Goal: Transaction & Acquisition: Download file/media

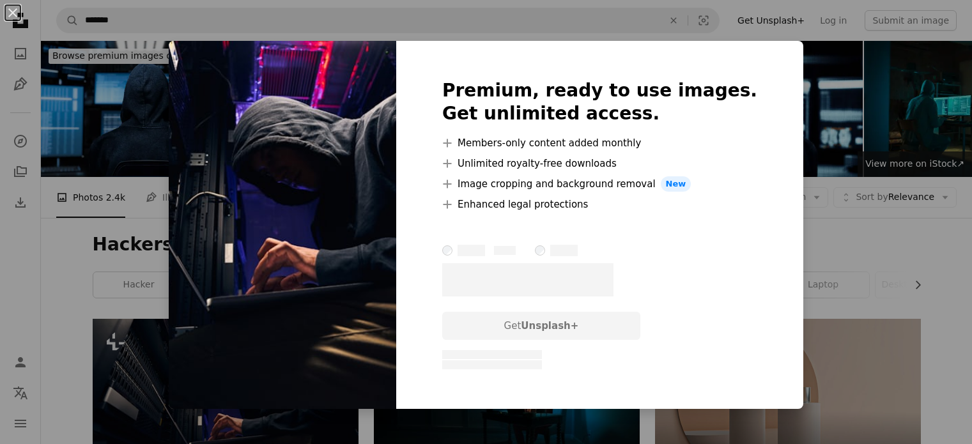
scroll to position [192, 0]
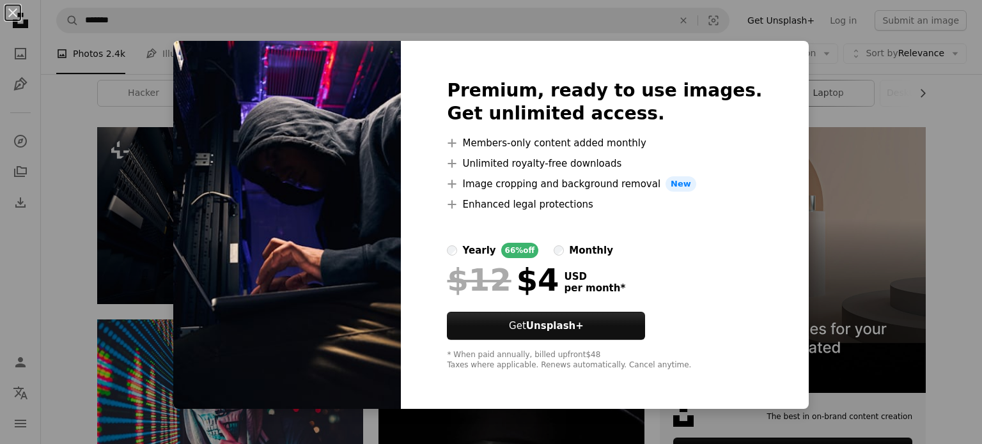
drag, startPoint x: 786, startPoint y: 93, endPoint x: 808, endPoint y: 104, distance: 24.6
click at [790, 95] on div "An X shape Premium, ready to use images. Get unlimited access. A plus sign Memb…" at bounding box center [491, 222] width 982 height 444
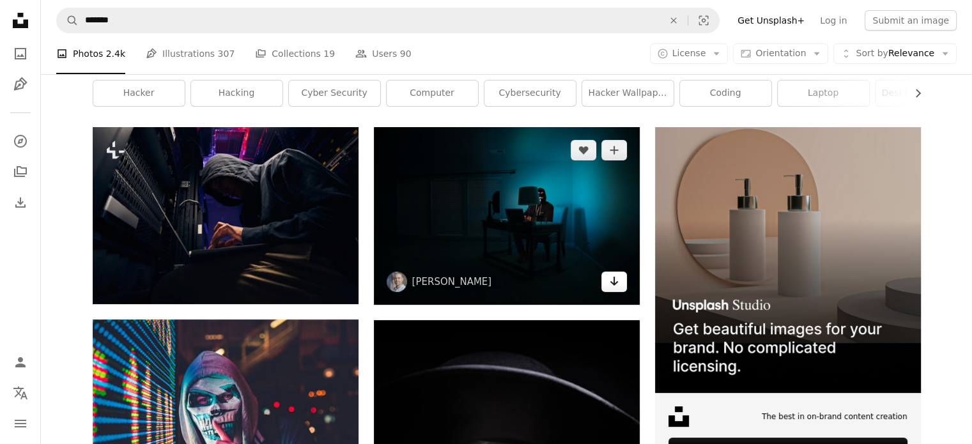
click at [614, 282] on icon "Download" at bounding box center [614, 281] width 8 height 9
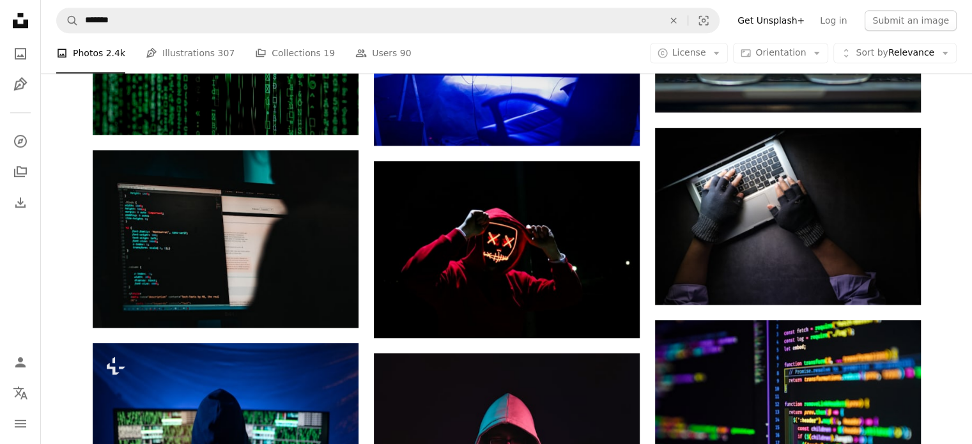
scroll to position [959, 0]
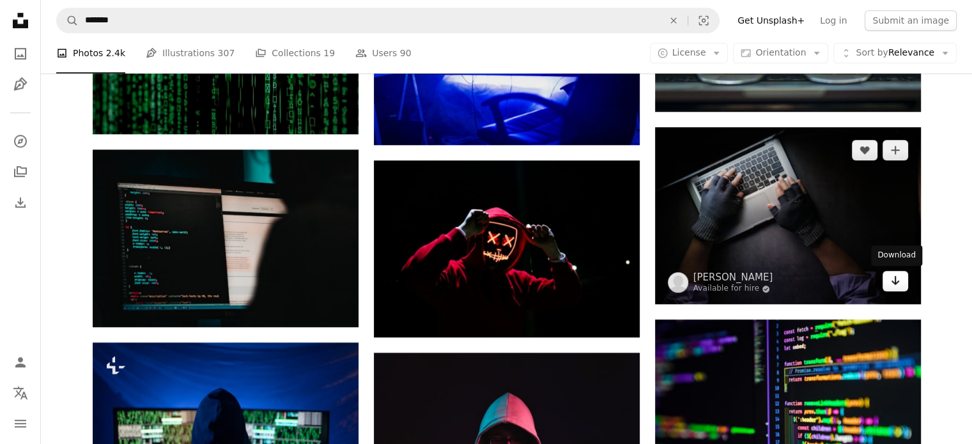
click at [901, 279] on link "Arrow pointing down" at bounding box center [896, 281] width 26 height 20
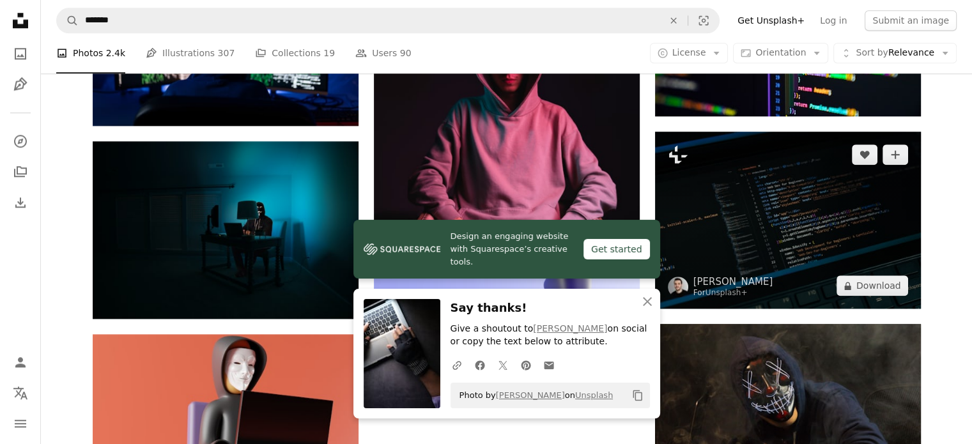
scroll to position [1343, 0]
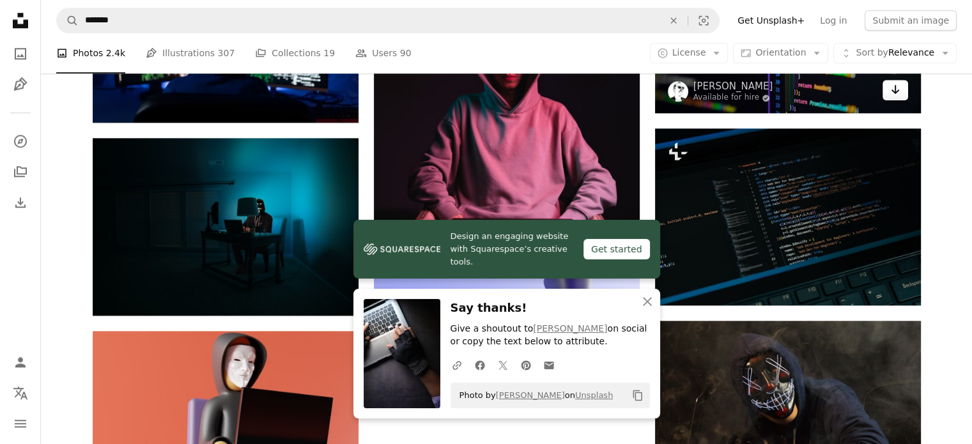
click at [891, 99] on link "Arrow pointing down" at bounding box center [896, 90] width 26 height 20
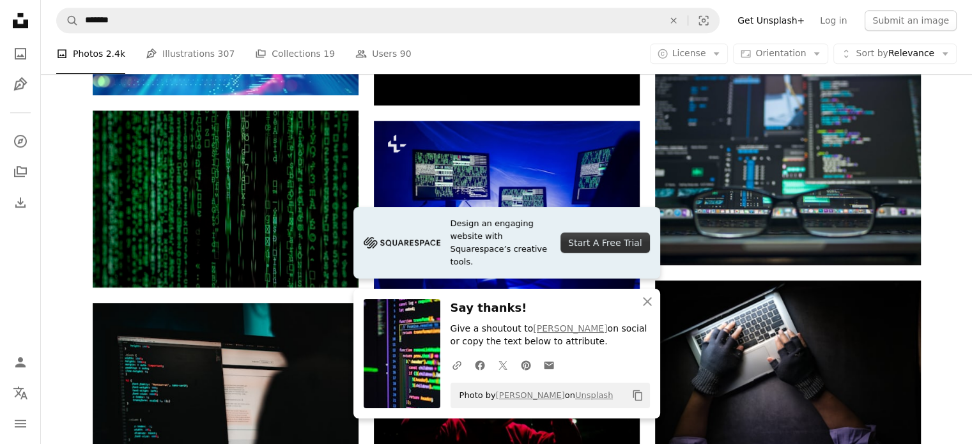
scroll to position [575, 0]
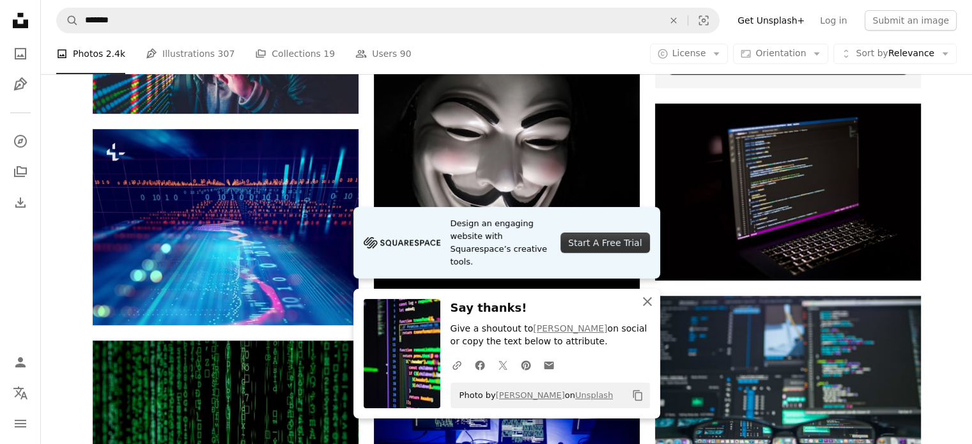
drag, startPoint x: 650, startPoint y: 304, endPoint x: 609, endPoint y: 233, distance: 81.0
click at [638, 286] on div "Design an engaging website with Squarespace’s creative tools. Start A Free Tria…" at bounding box center [507, 313] width 307 height 212
